Goal: Book appointment/travel/reservation

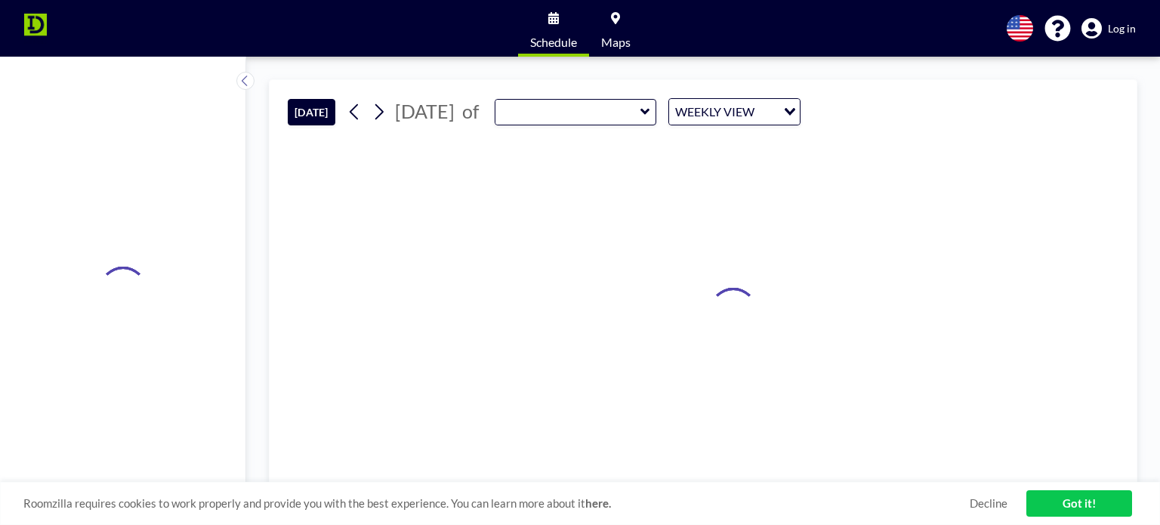
type input "RM 131 Conference Room"
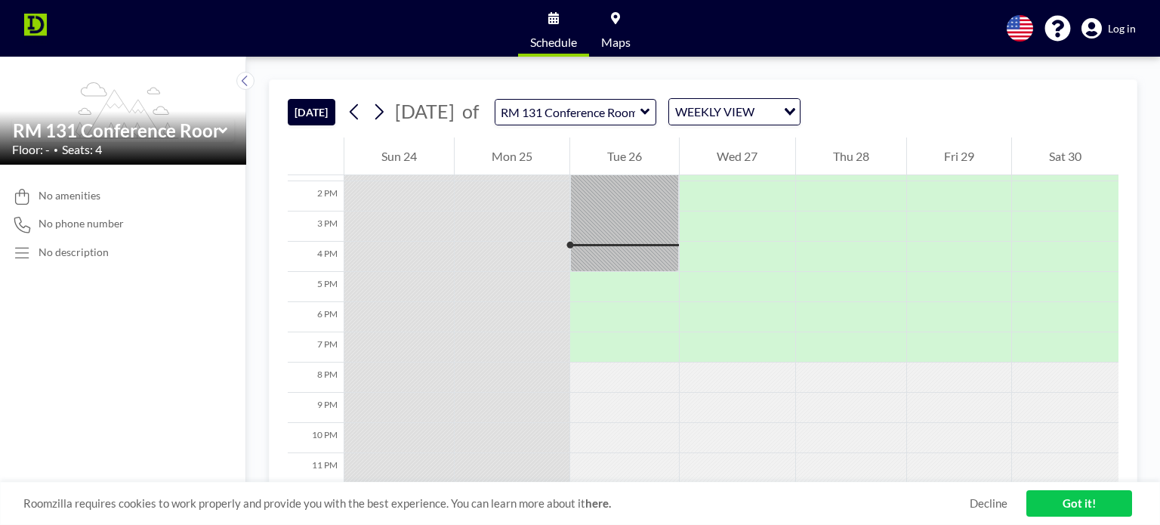
scroll to position [424, 0]
click at [383, 117] on icon at bounding box center [379, 111] width 14 height 23
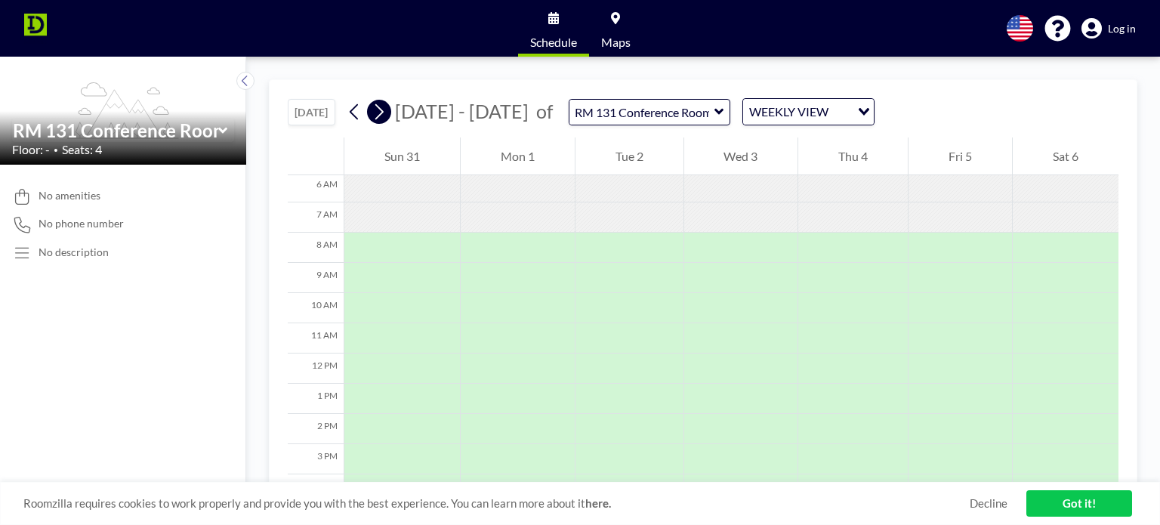
scroll to position [211, 0]
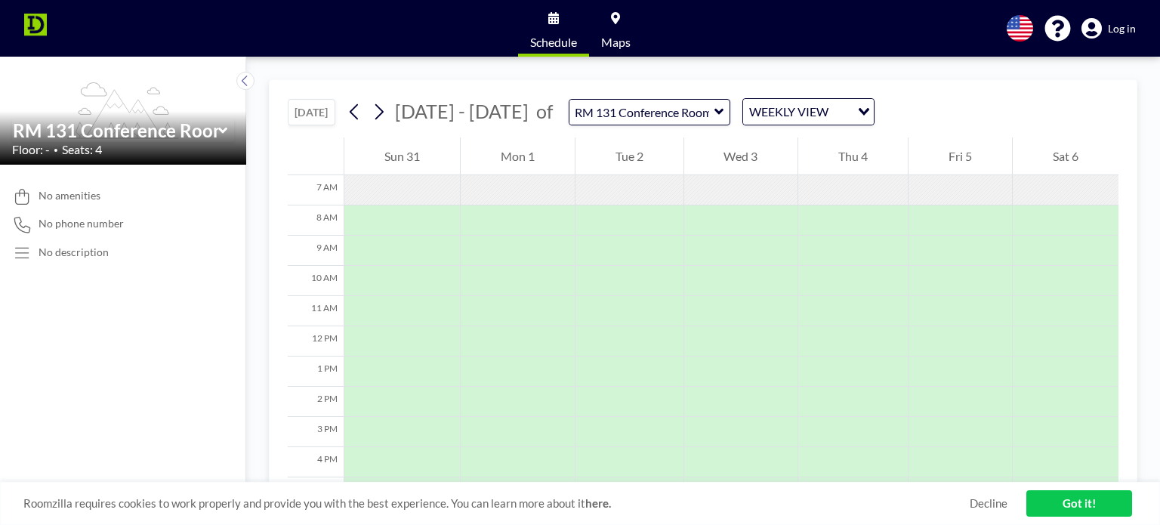
click at [311, 108] on button "[DATE]" at bounding box center [312, 112] width 48 height 26
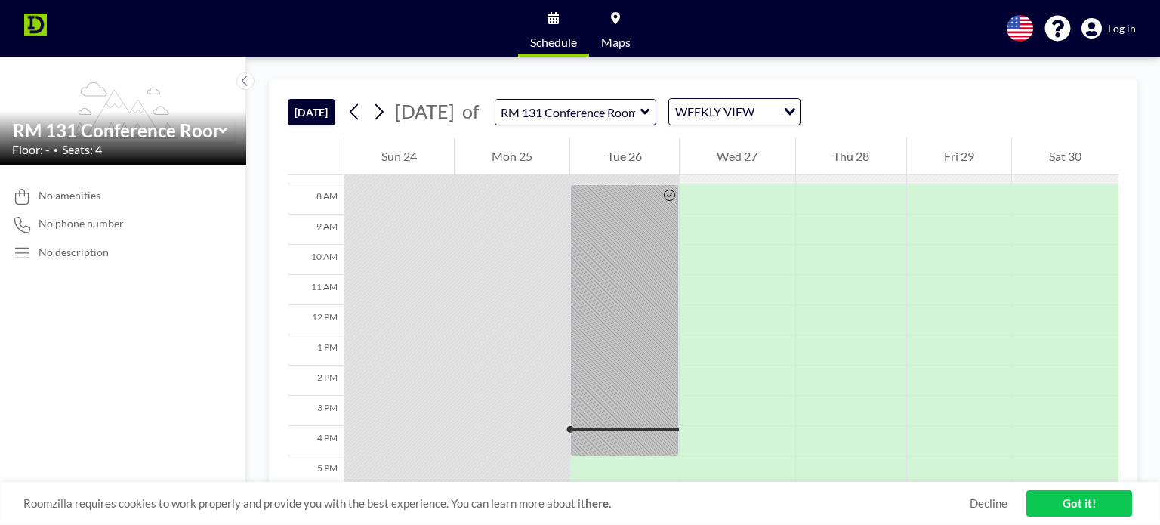
scroll to position [424, 0]
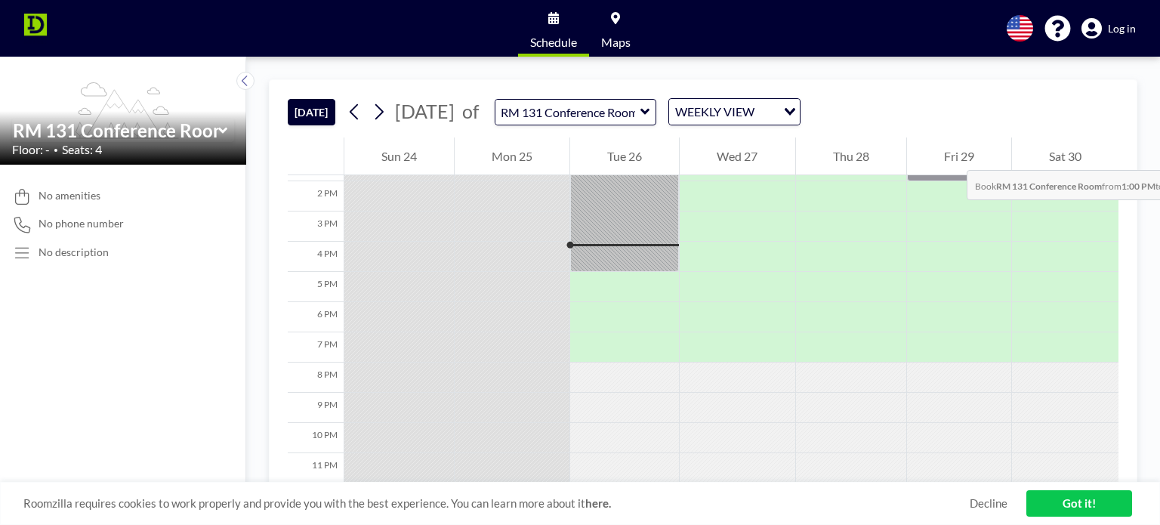
click at [952, 155] on div "Fri 29" at bounding box center [959, 156] width 104 height 38
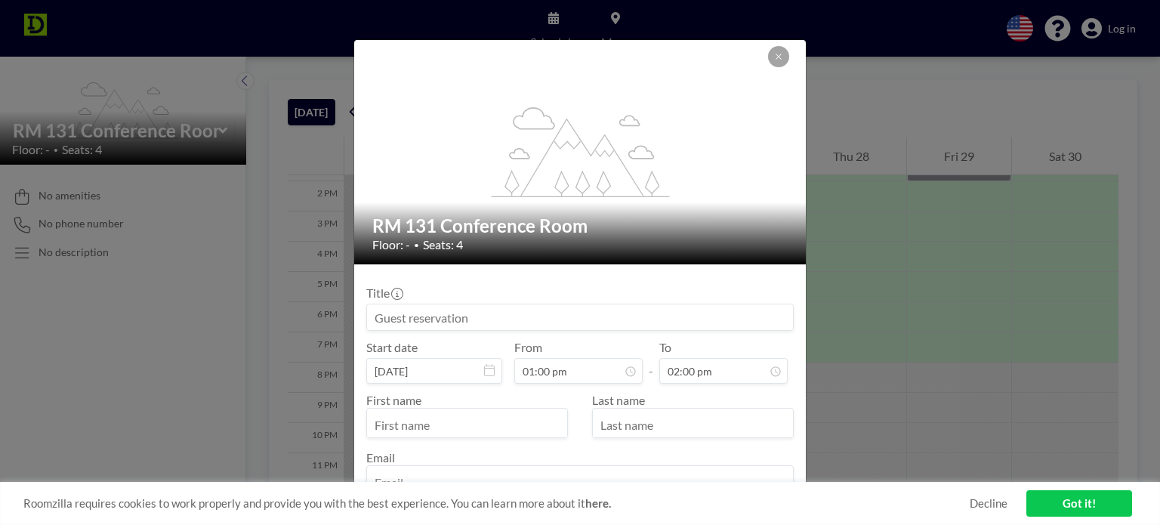
click at [456, 319] on input at bounding box center [580, 317] width 426 height 26
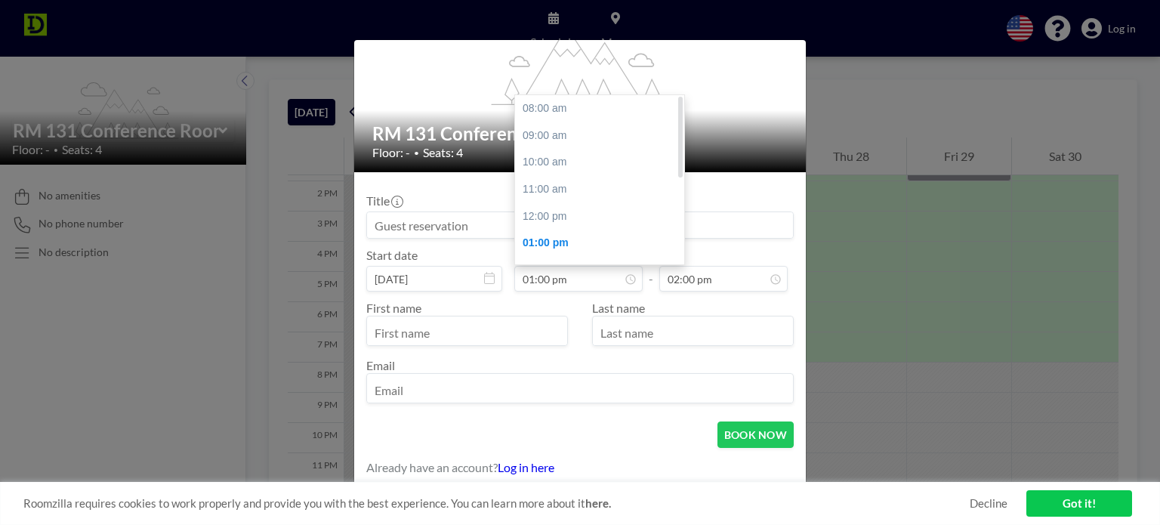
scroll to position [17, 0]
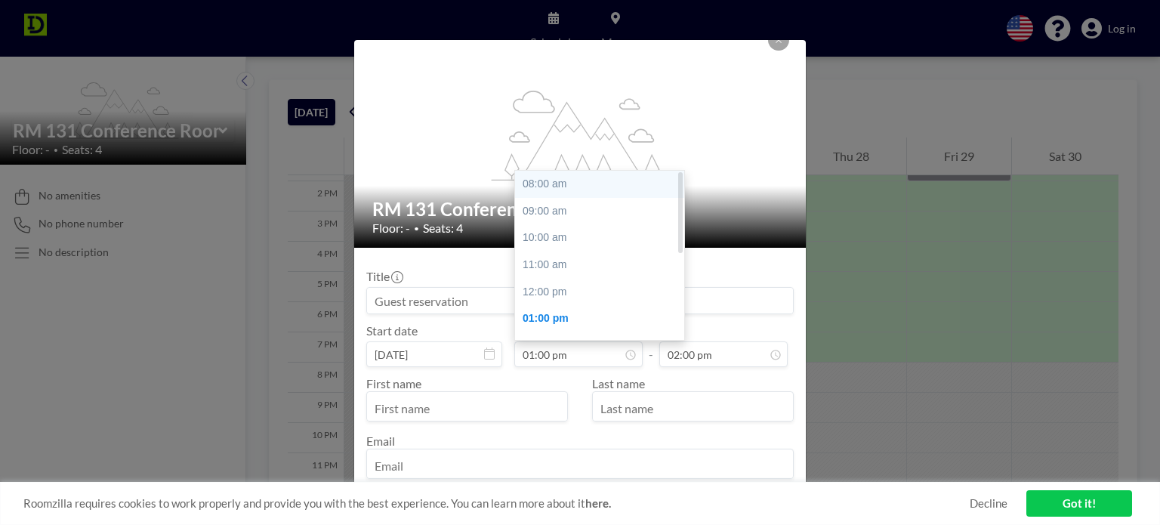
click at [543, 184] on div "08:00 am" at bounding box center [603, 184] width 177 height 27
type input "08:00 am"
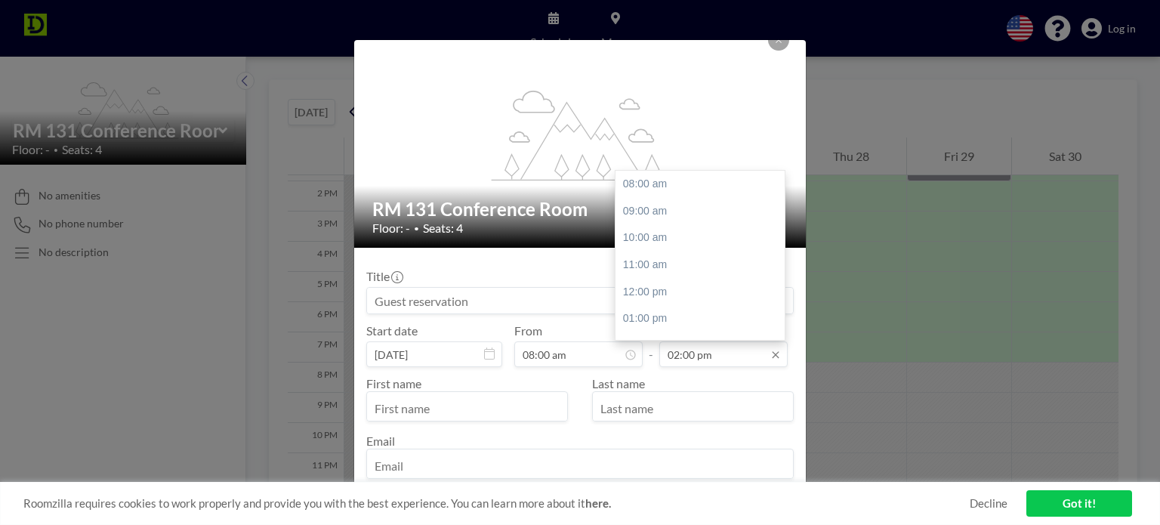
scroll to position [162, 0]
click at [640, 256] on div "05:00 pm" at bounding box center [703, 264] width 177 height 27
type input "05:00 pm"
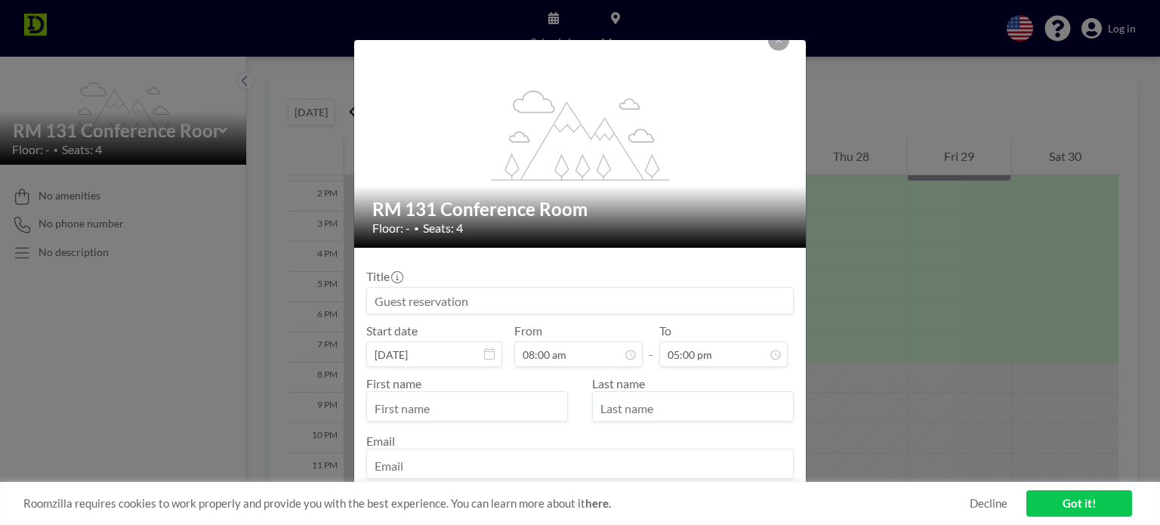
click at [470, 405] on input "text" at bounding box center [467, 408] width 200 height 26
type input "[PERSON_NAME]"
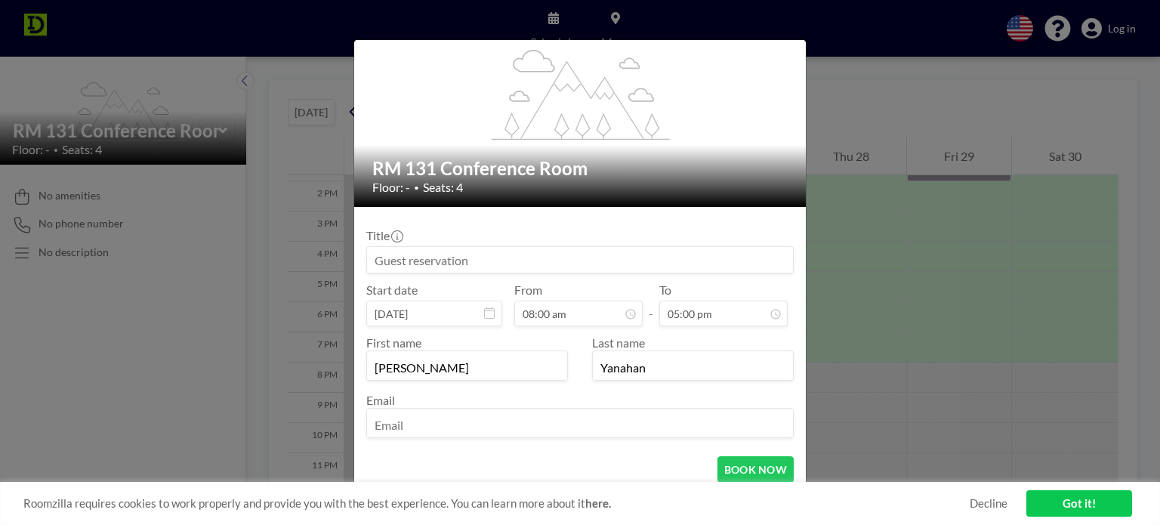
scroll to position [92, 0]
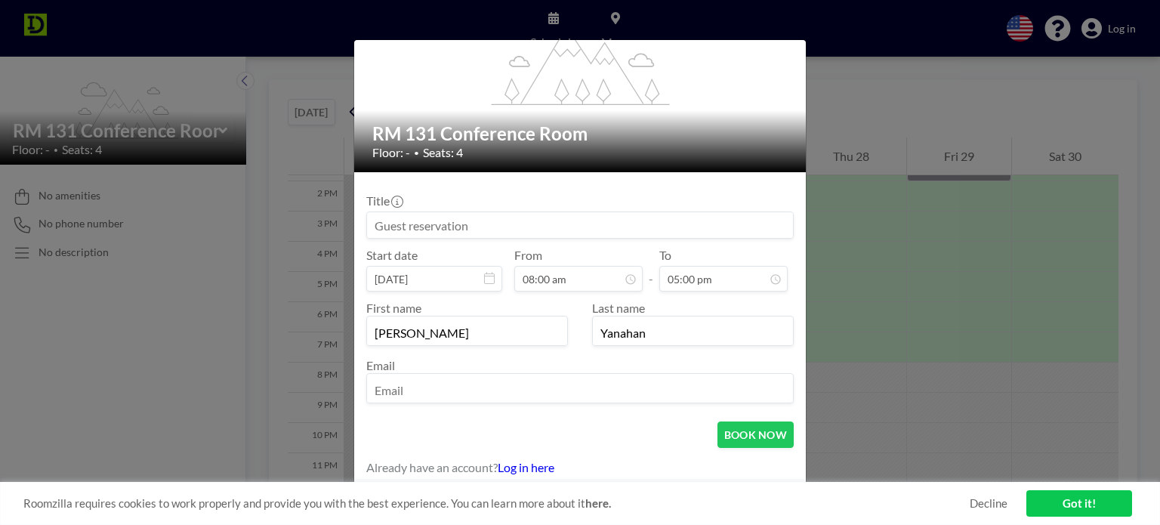
type input "Yanahan"
click at [426, 387] on input "email" at bounding box center [580, 390] width 426 height 26
type input "[EMAIL_ADDRESS][DOMAIN_NAME]"
click at [737, 430] on button "BOOK NOW" at bounding box center [755, 434] width 76 height 26
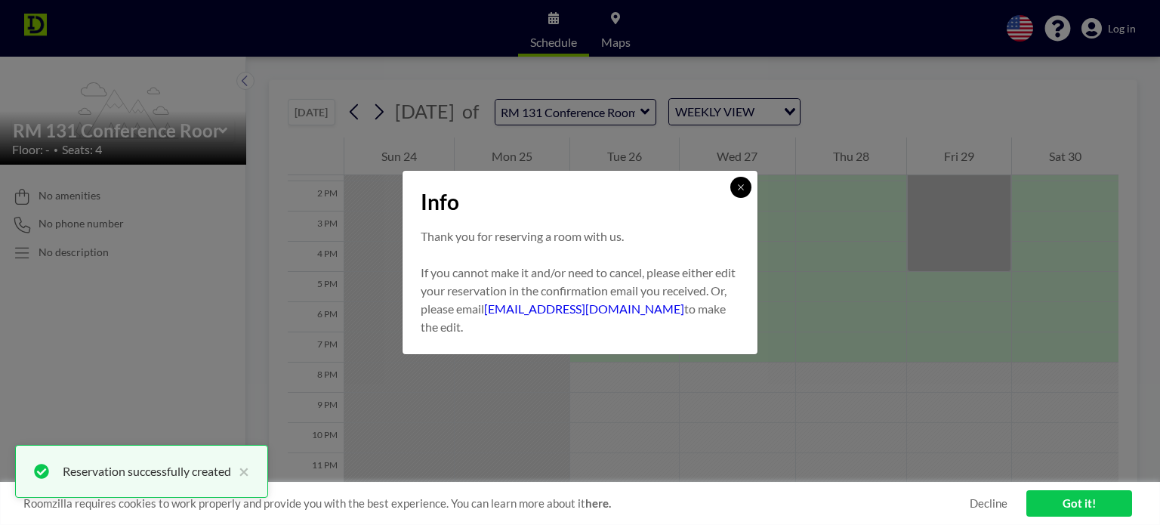
click at [746, 184] on button at bounding box center [740, 187] width 21 height 21
